Goal: Find specific page/section: Find specific page/section

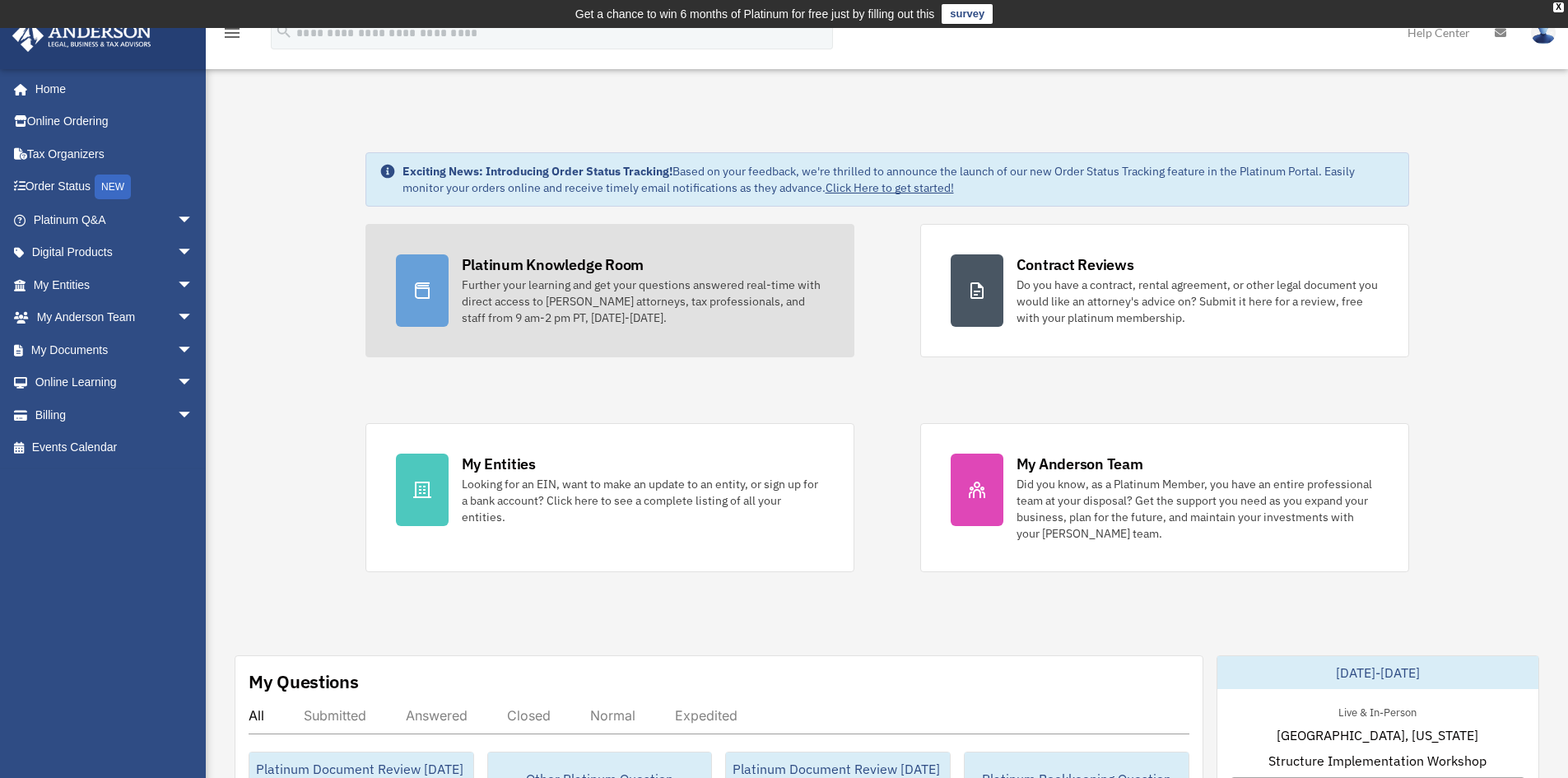
click at [575, 272] on div "Platinum Knowledge Room" at bounding box center [553, 265] width 183 height 20
